Goal: Information Seeking & Learning: Learn about a topic

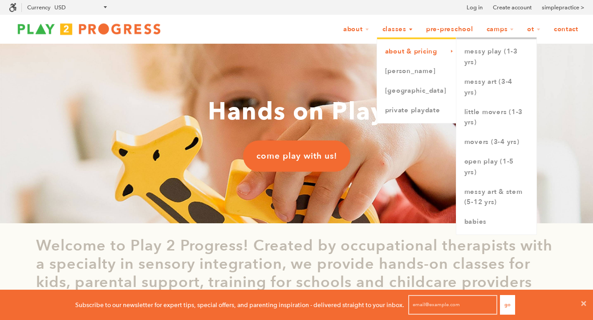
click at [408, 49] on link "About & Pricing" at bounding box center [416, 52] width 79 height 20
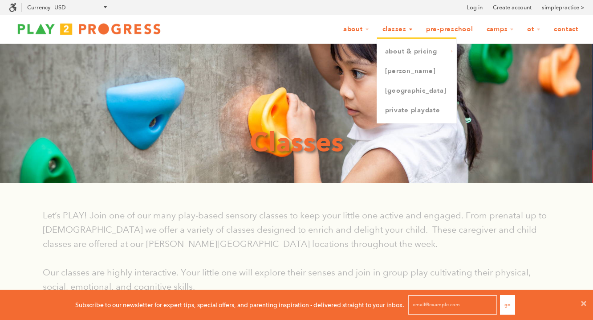
scroll to position [0, 0]
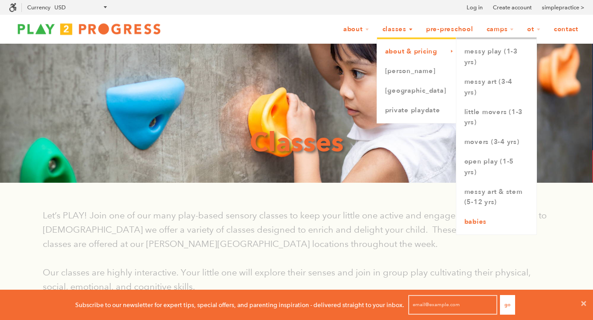
click at [478, 219] on link "Babies" at bounding box center [496, 222] width 80 height 20
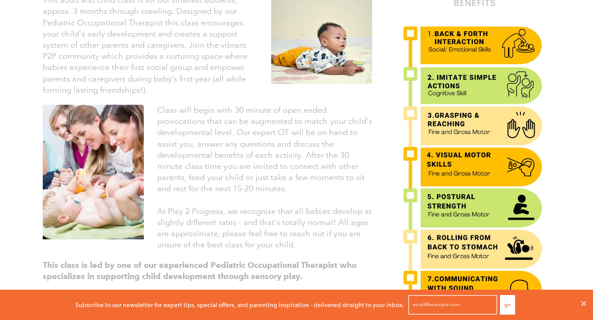
scroll to position [295, 0]
